Goal: Find specific page/section: Find specific page/section

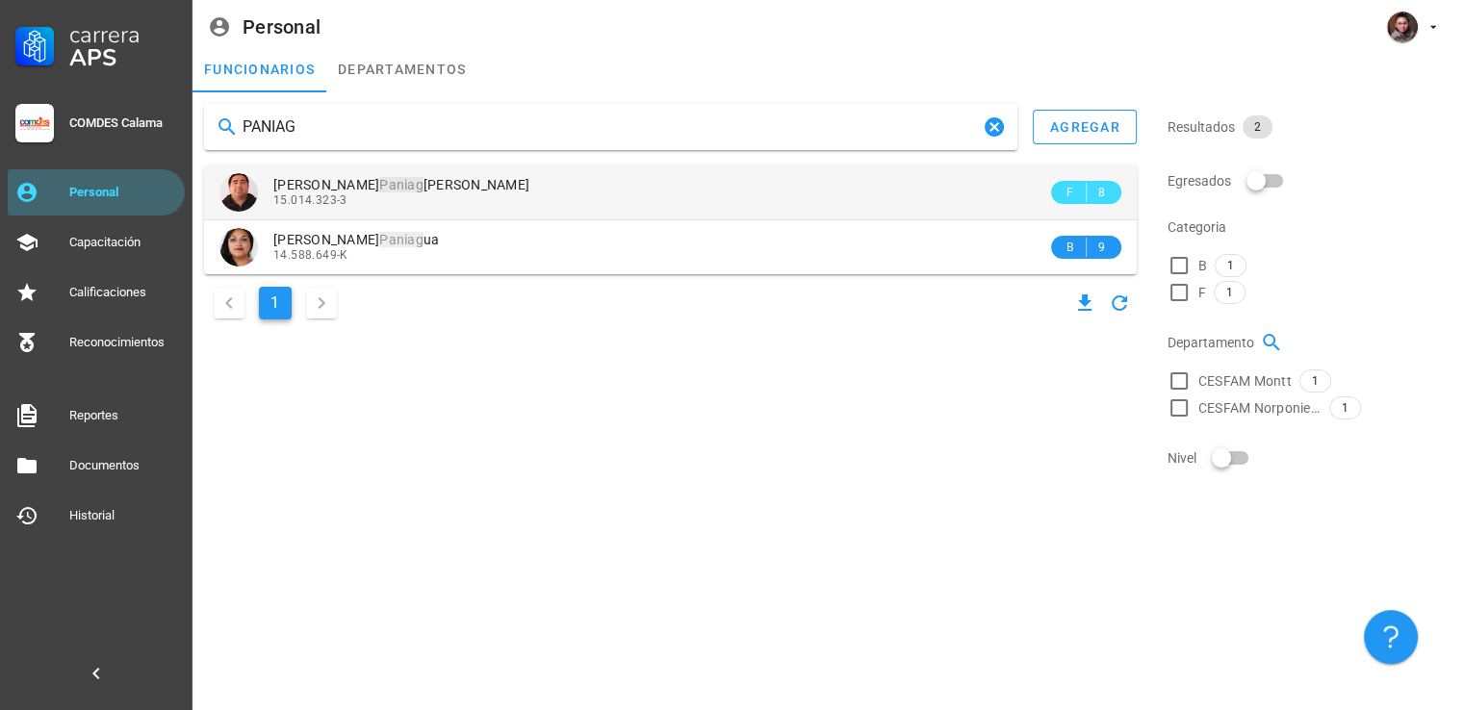
type input "PANIAG"
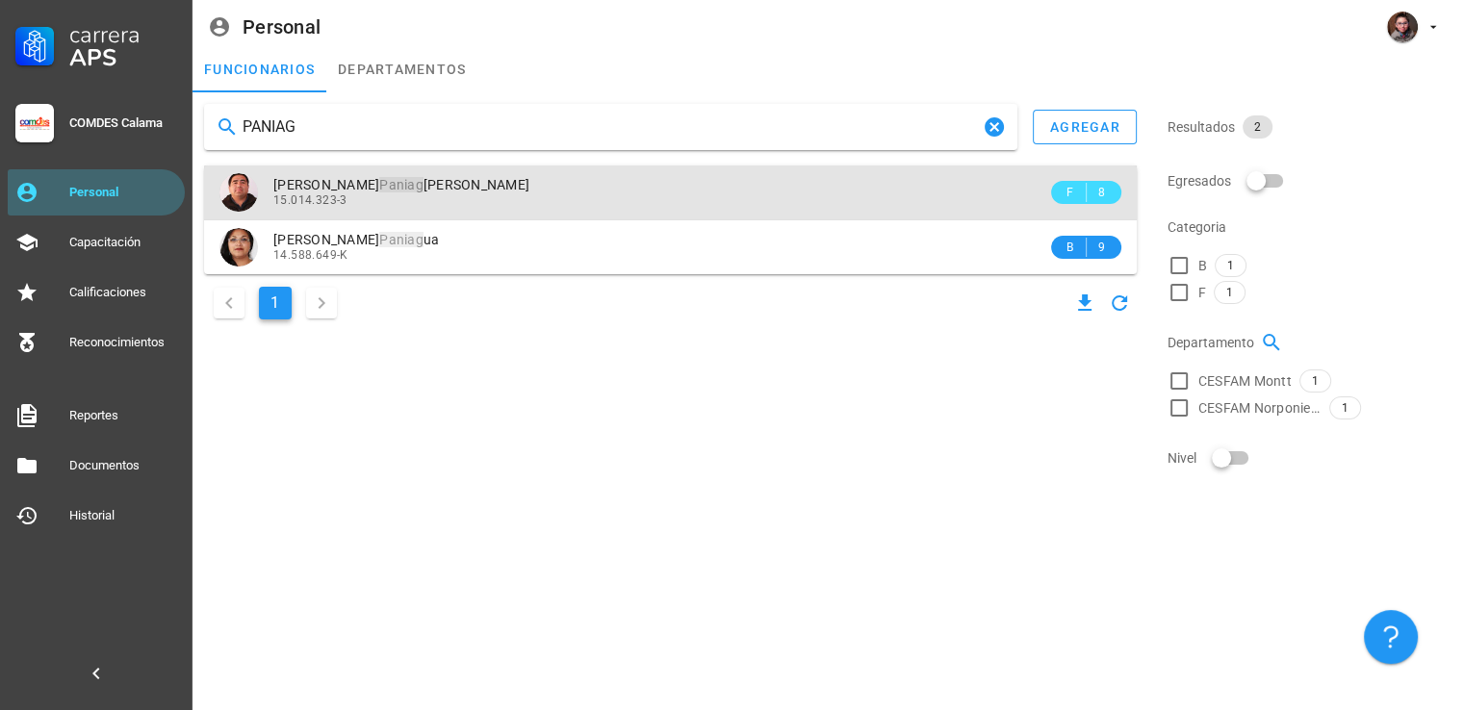
click at [329, 176] on div "[PERSON_NAME] ua [PERSON_NAME] 15.014.323-3" at bounding box center [660, 192] width 774 height 53
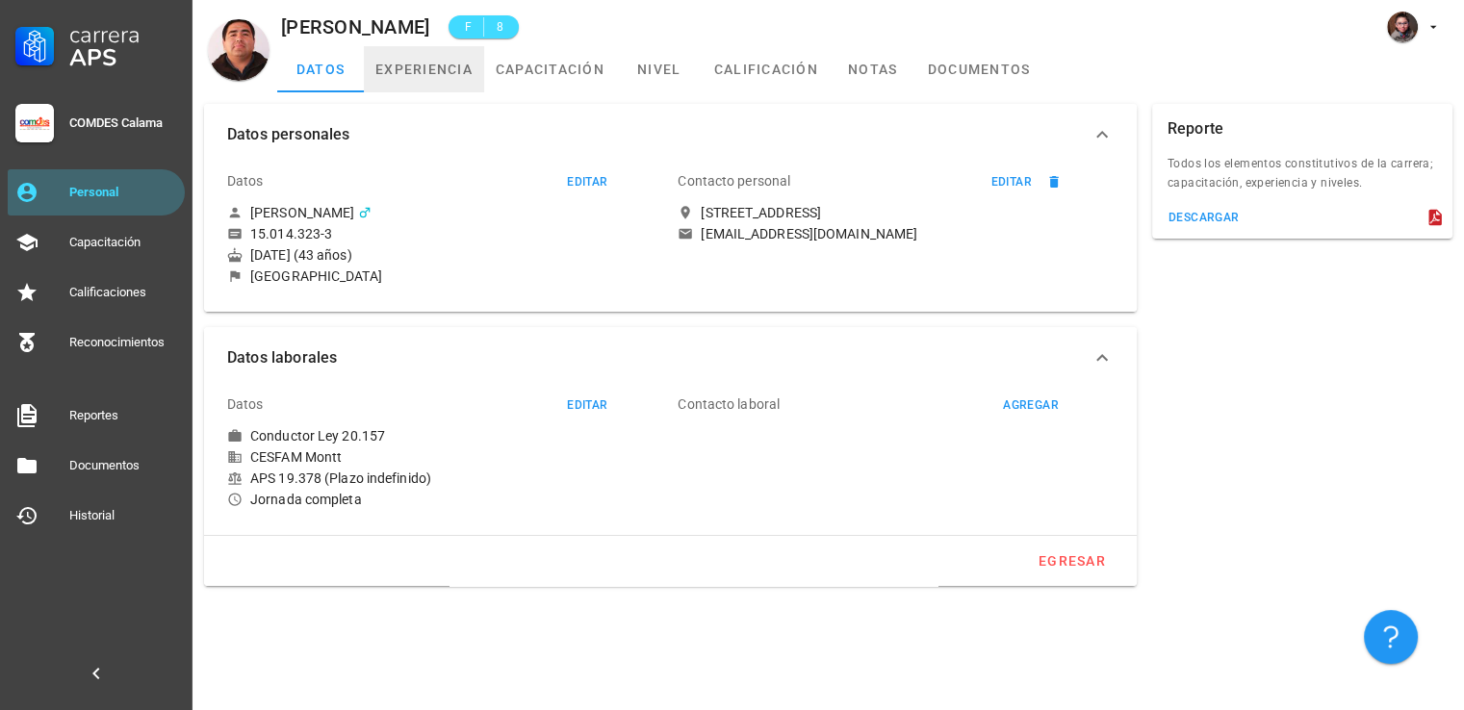
click at [428, 64] on link "experiencia" at bounding box center [424, 69] width 120 height 46
